Goal: Feedback & Contribution: Contribute content

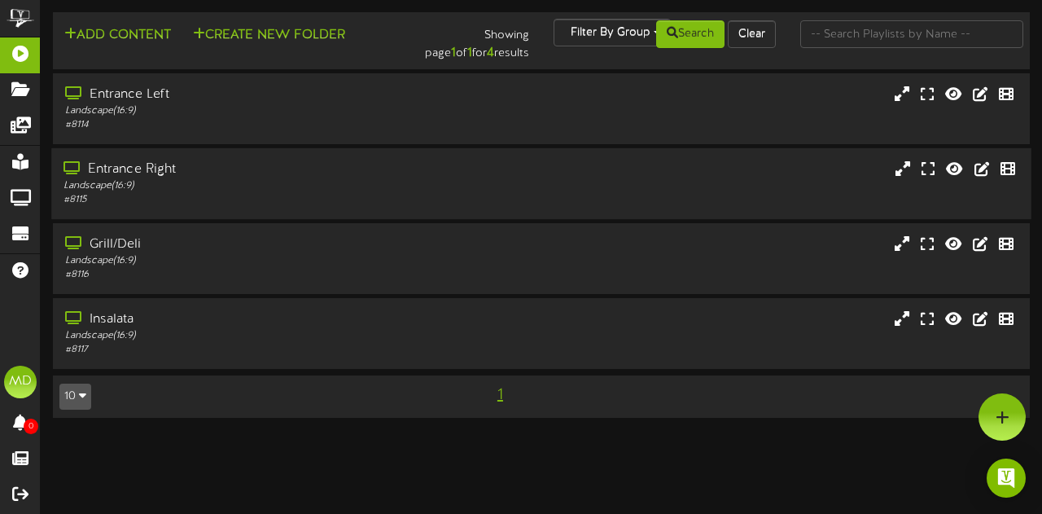
click at [152, 168] on div "Entrance Right" at bounding box center [254, 169] width 383 height 19
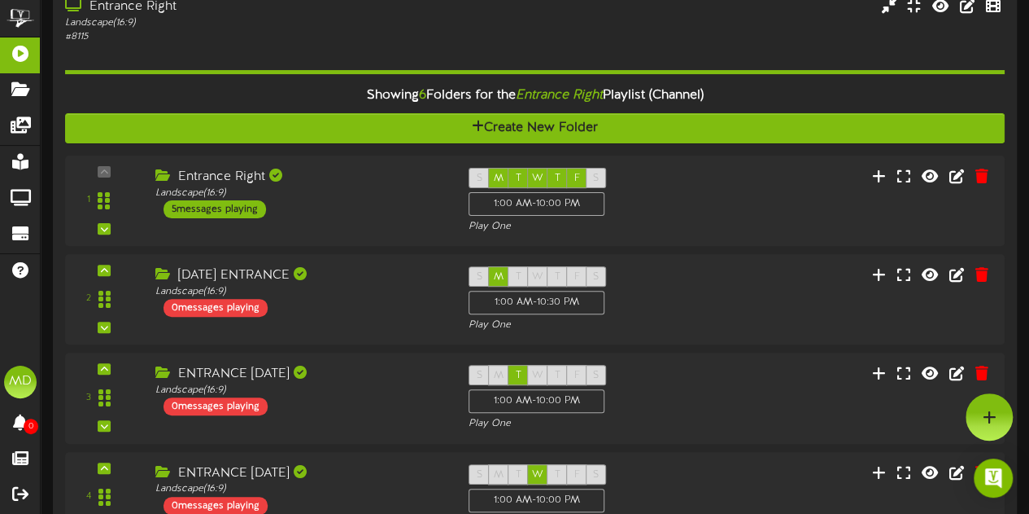
scroll to position [161, 0]
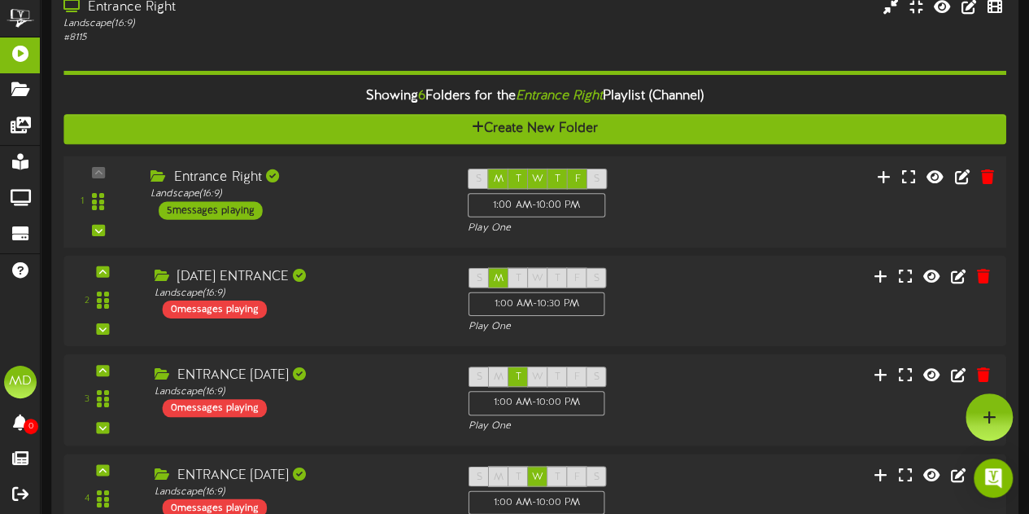
click at [293, 203] on div "Entrance Right Landscape ( 16:9 ) 5 messages playing" at bounding box center [296, 193] width 317 height 51
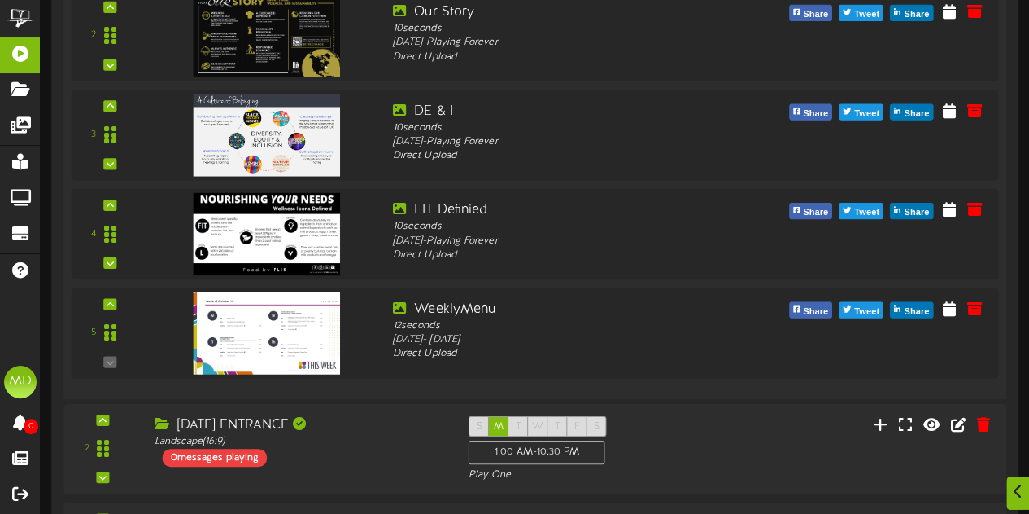
scroll to position [649, 0]
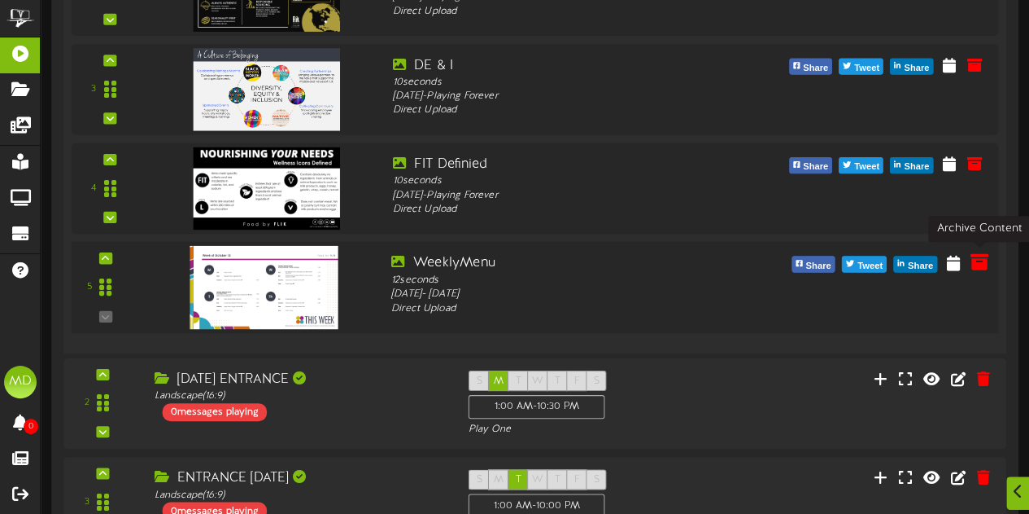
click at [980, 260] on icon at bounding box center [979, 261] width 18 height 18
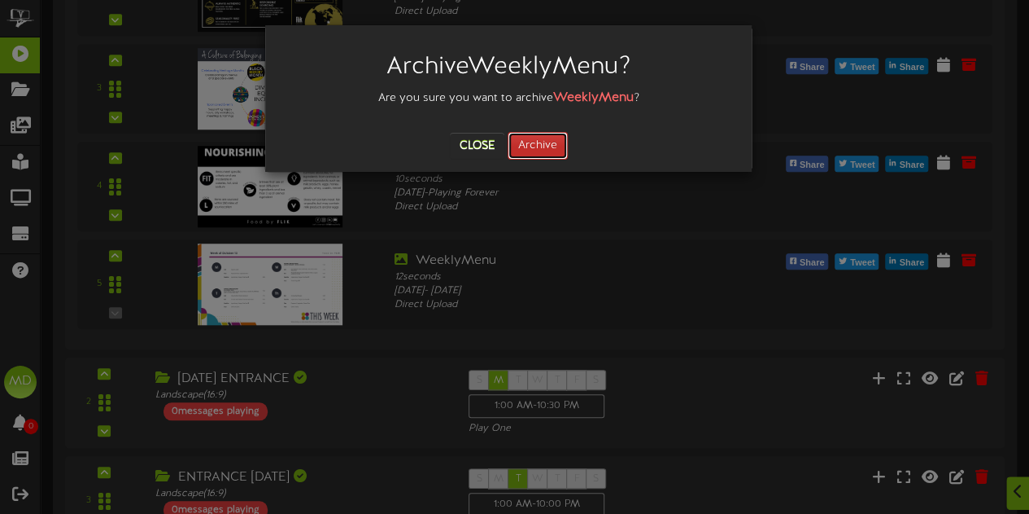
click at [558, 156] on button "Archive" at bounding box center [538, 146] width 60 height 28
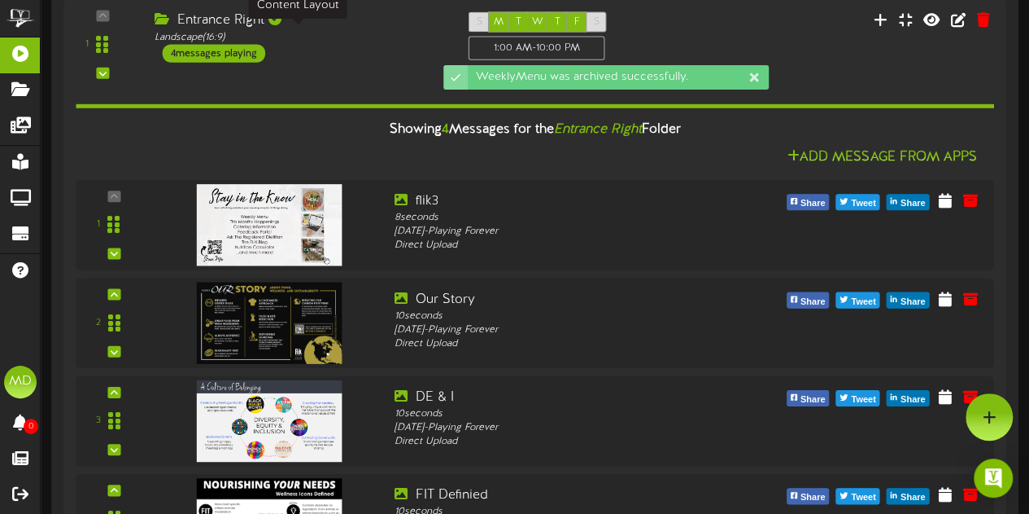
scroll to position [0, 0]
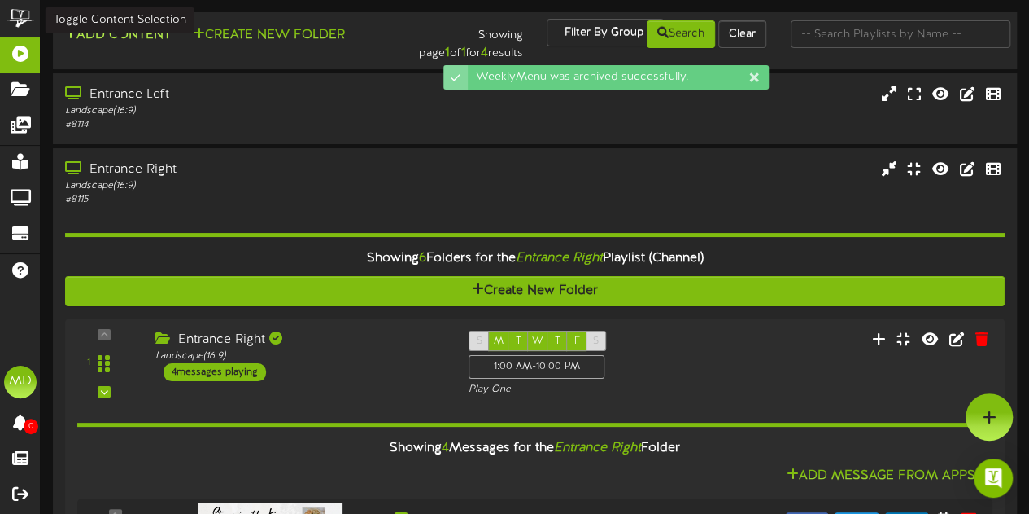
click at [120, 29] on button "Add Content" at bounding box center [117, 35] width 116 height 20
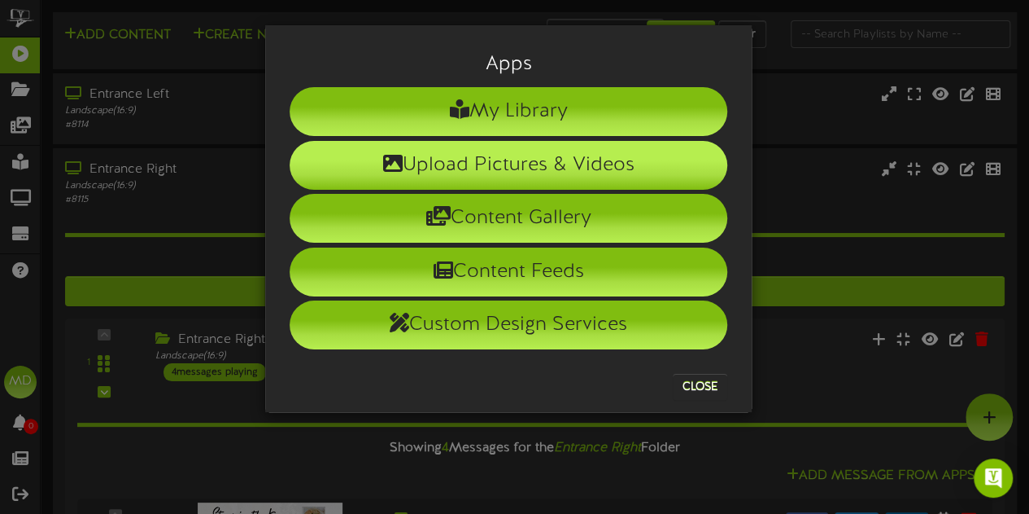
click at [570, 168] on li "Upload Pictures & Videos" at bounding box center [509, 165] width 438 height 49
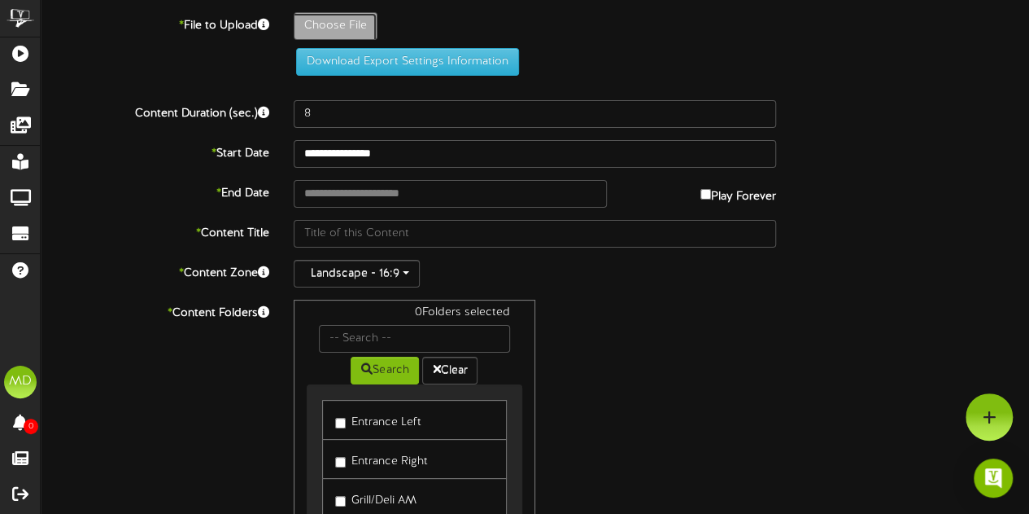
type input "**********"
type input "WeeklyMenu"
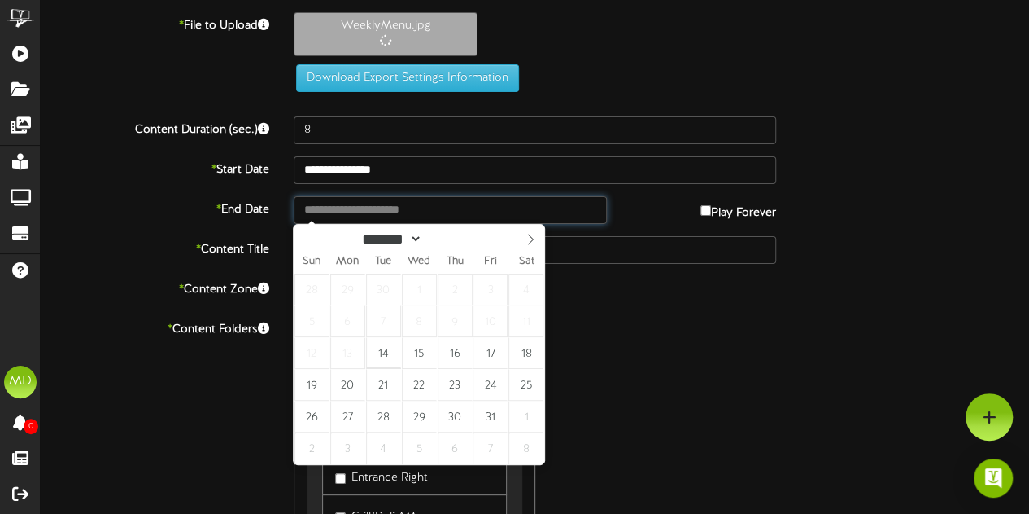
click at [399, 211] on input "text" at bounding box center [450, 210] width 313 height 28
type input "**********"
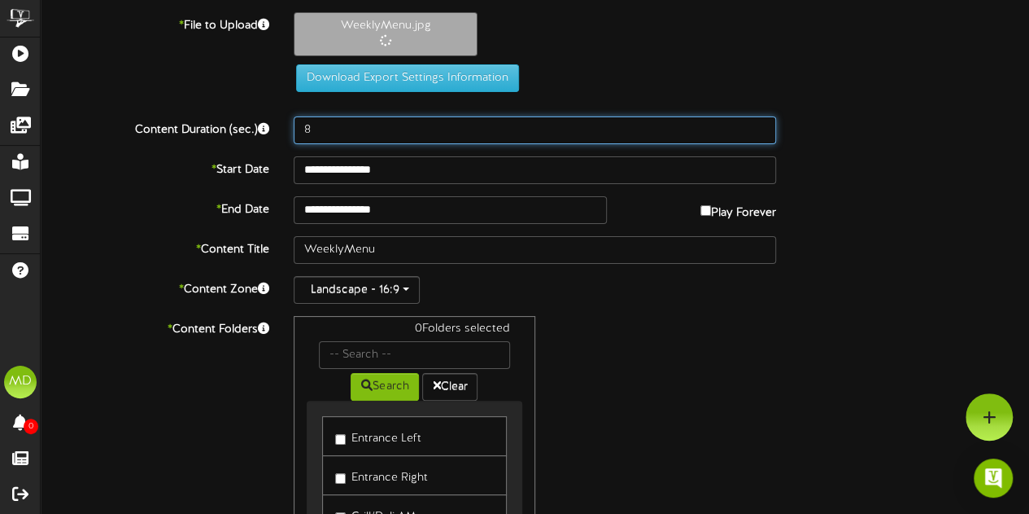
drag, startPoint x: 353, startPoint y: 131, endPoint x: 221, endPoint y: 102, distance: 135.1
click at [221, 102] on div "**********" at bounding box center [535, 355] width 989 height 687
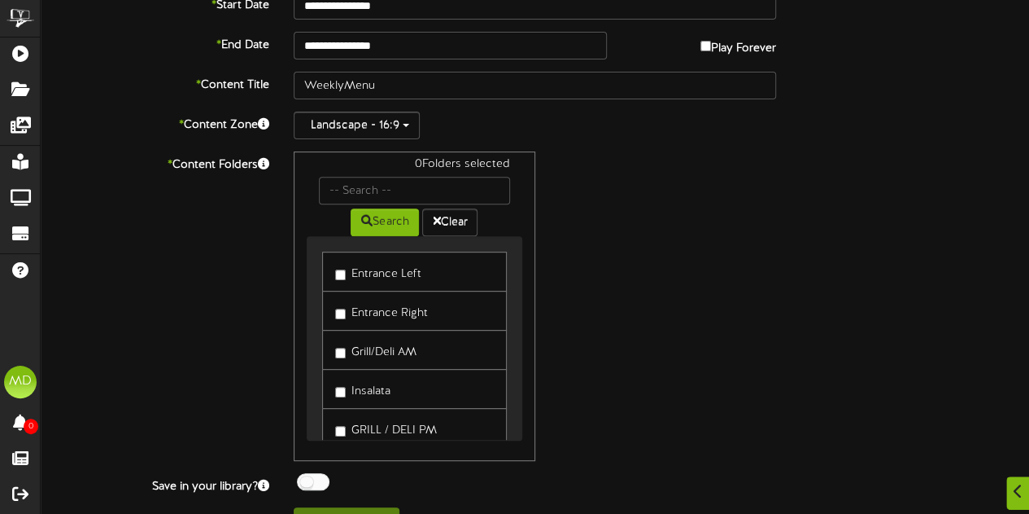
scroll to position [269, 0]
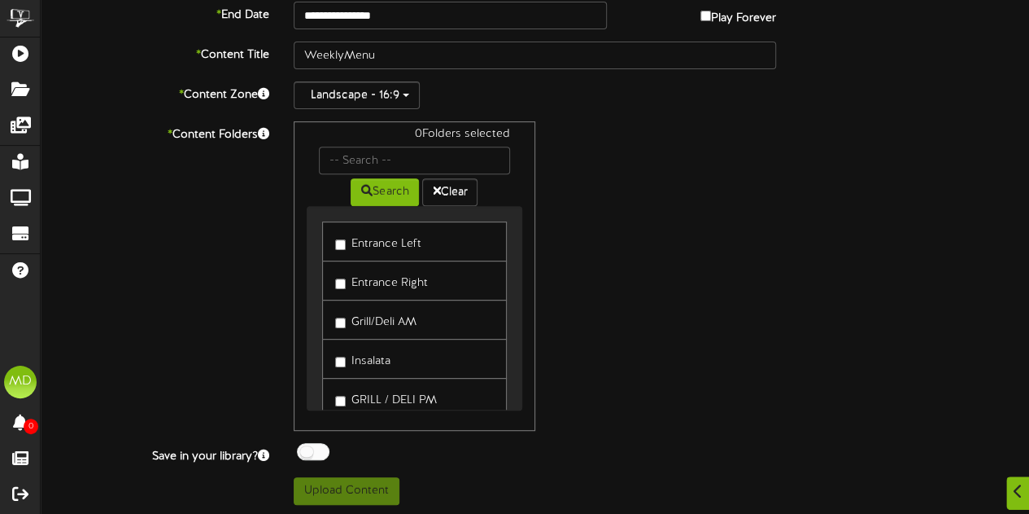
type input "12"
click at [342, 479] on button "Upload Content" at bounding box center [347, 491] width 106 height 28
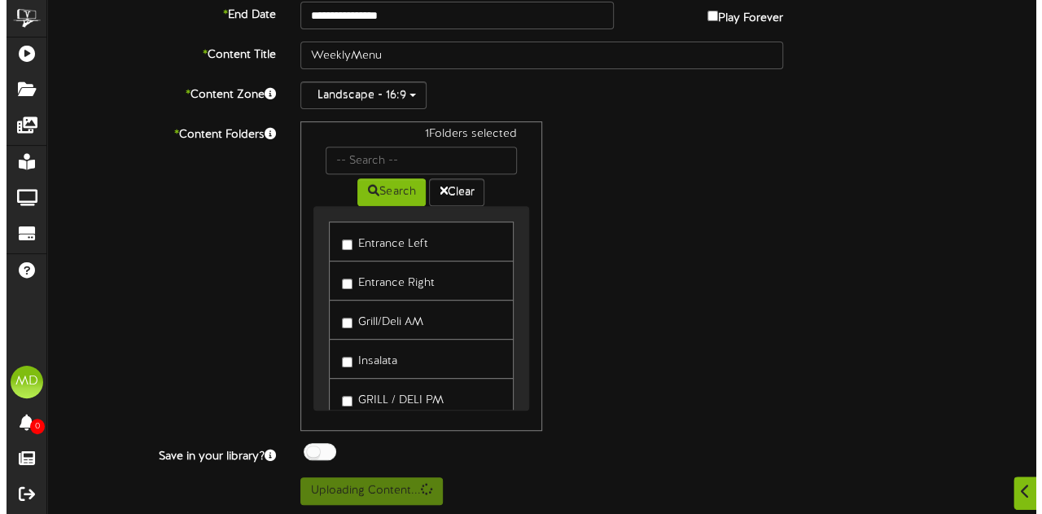
scroll to position [0, 0]
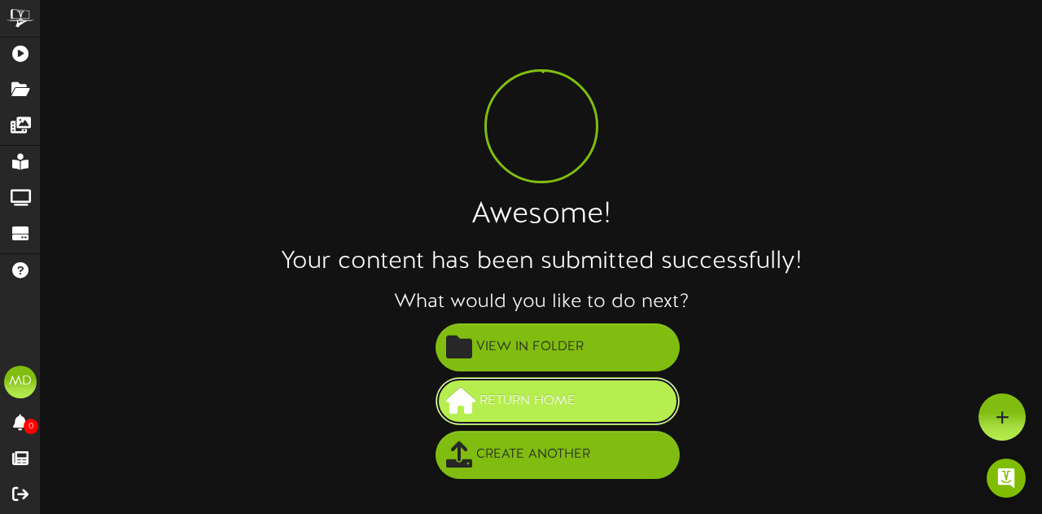
click at [548, 400] on span "Return Home" at bounding box center [527, 400] width 104 height 27
